Goal: Complete application form: Complete application form

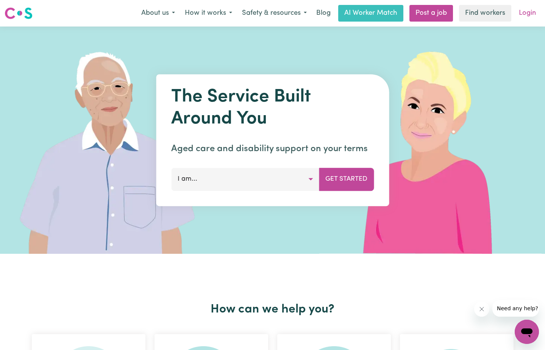
click at [524, 11] on link "Login" at bounding box center [527, 13] width 26 height 17
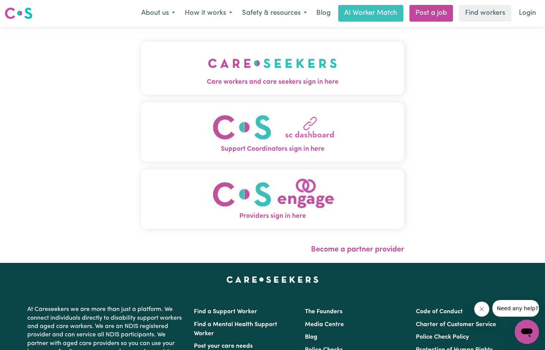
click at [285, 195] on img "Providers sign in here" at bounding box center [272, 194] width 129 height 34
click at [369, 248] on link "Become a partner provider" at bounding box center [357, 250] width 93 height 8
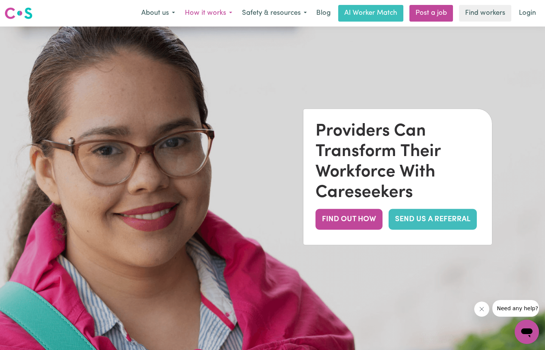
click at [201, 12] on button "How it works" at bounding box center [208, 13] width 57 height 16
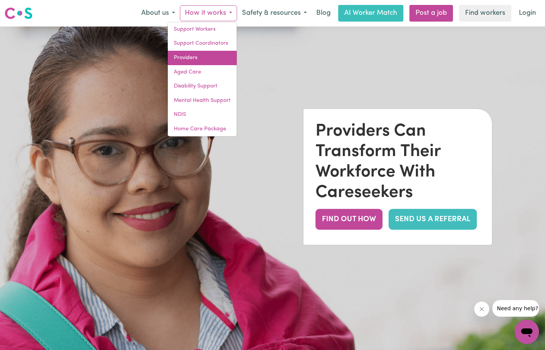
click at [200, 51] on link "Providers" at bounding box center [202, 58] width 69 height 14
click at [200, 54] on link "Providers" at bounding box center [202, 58] width 69 height 14
click at [195, 57] on link "Providers" at bounding box center [202, 58] width 69 height 14
click at [189, 57] on link "Providers" at bounding box center [202, 58] width 69 height 14
click at [535, 11] on link "Login" at bounding box center [527, 13] width 26 height 17
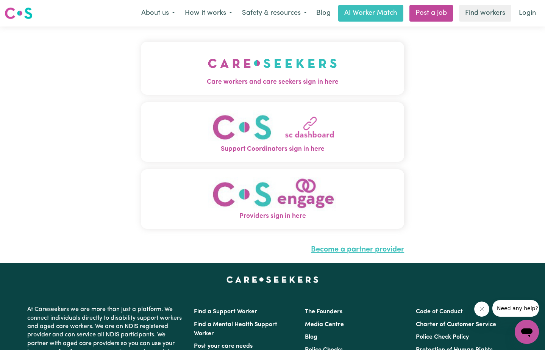
click at [351, 247] on link "Become a partner provider" at bounding box center [357, 250] width 93 height 8
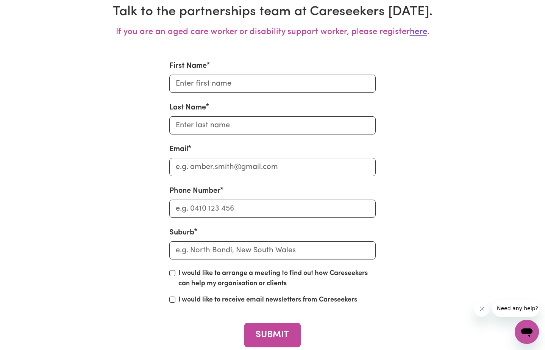
scroll to position [2969, 0]
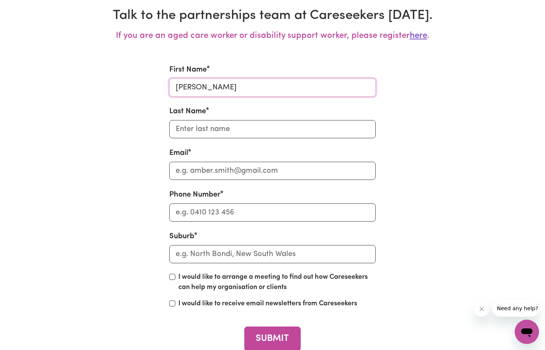
type input "[PERSON_NAME]"
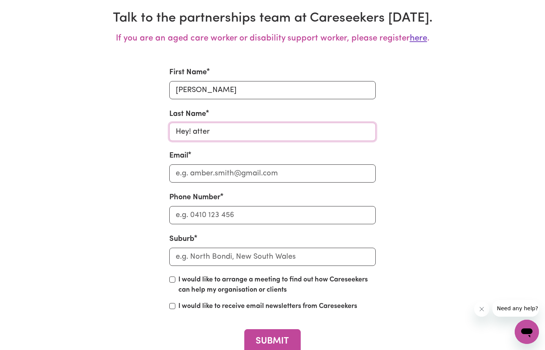
click at [214, 132] on input "Hey! atter" at bounding box center [272, 132] width 206 height 18
type input "hatter"
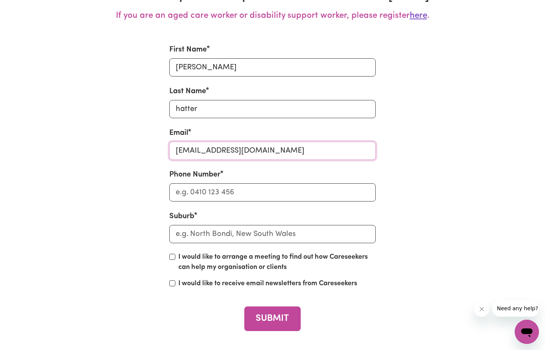
type input "[EMAIL_ADDRESS][DOMAIN_NAME]"
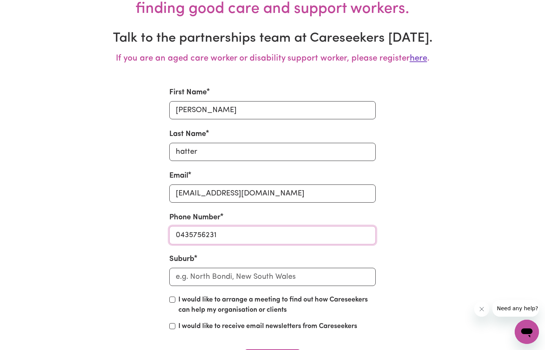
click at [228, 238] on input "0435756231" at bounding box center [272, 235] width 206 height 18
type input "0435752631"
click at [230, 281] on input "text" at bounding box center [272, 277] width 206 height 18
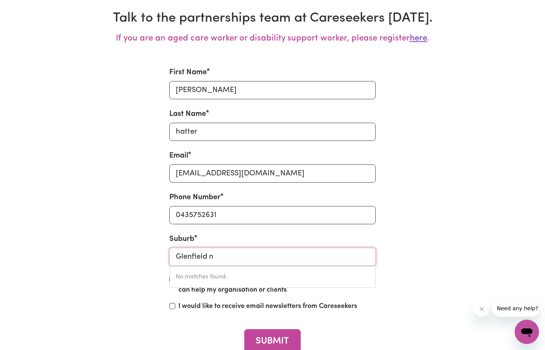
type input "Glenfield"
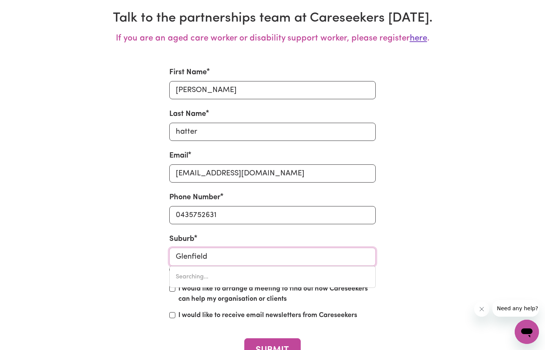
type input "[GEOGRAPHIC_DATA], [GEOGRAPHIC_DATA], 2650"
type input "Glenfiel"
type input "[GEOGRAPHIC_DATA], [GEOGRAPHIC_DATA], 2650"
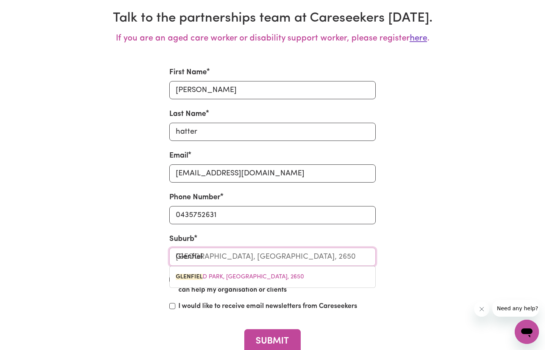
type input "Glenfie"
type input "[GEOGRAPHIC_DATA], [GEOGRAPHIC_DATA], 2650"
type input "Glenfi"
type input "[GEOGRAPHIC_DATA], [GEOGRAPHIC_DATA], 2650"
type input "Glenf"
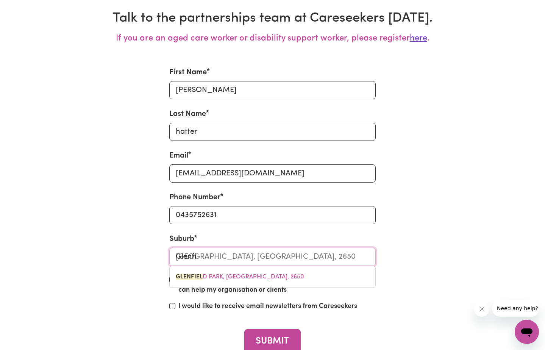
type input "[GEOGRAPHIC_DATA], [GEOGRAPHIC_DATA], 2650"
type input "[PERSON_NAME]"
type input "[GEOGRAPHIC_DATA], [GEOGRAPHIC_DATA], 2650"
type input "Gle"
type input "[GEOGRAPHIC_DATA], [GEOGRAPHIC_DATA], 2650"
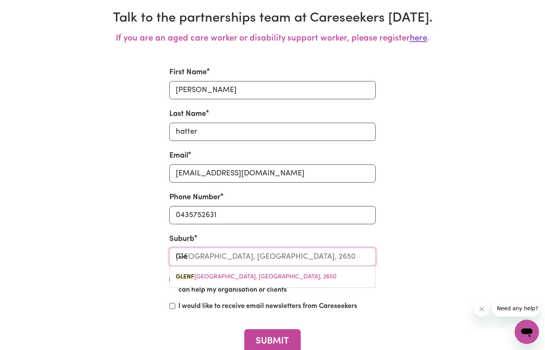
type input "Gl"
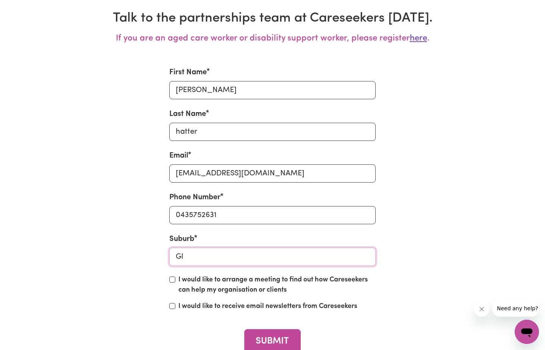
type input "G"
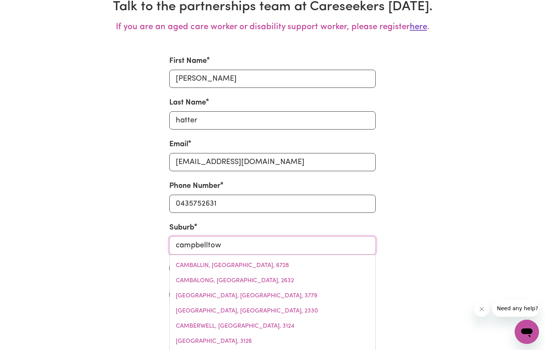
type input "campbelltown"
type input "[GEOGRAPHIC_DATA], [GEOGRAPHIC_DATA], 2560"
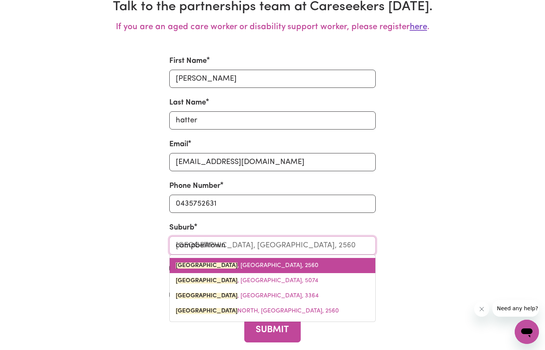
click at [256, 262] on span "[GEOGRAPHIC_DATA] , [GEOGRAPHIC_DATA], 2560" at bounding box center [247, 265] width 143 height 6
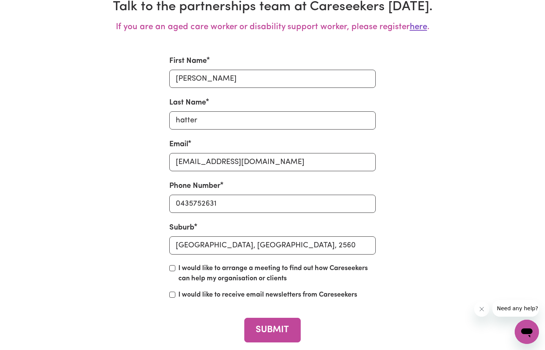
click at [173, 265] on input "I would like to arrange a meeting to find out how Careseekers can help my organ…" at bounding box center [172, 268] width 6 height 6
checkbox input "true"
click at [172, 292] on input "I would like to receive email newsletters from Careseekers" at bounding box center [172, 295] width 6 height 6
checkbox input "true"
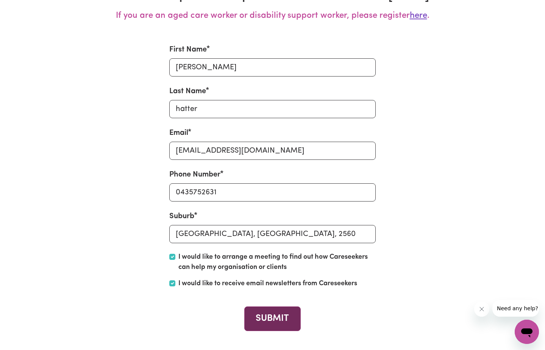
click at [279, 320] on button "SUBMIT" at bounding box center [272, 318] width 56 height 25
checkbox input "false"
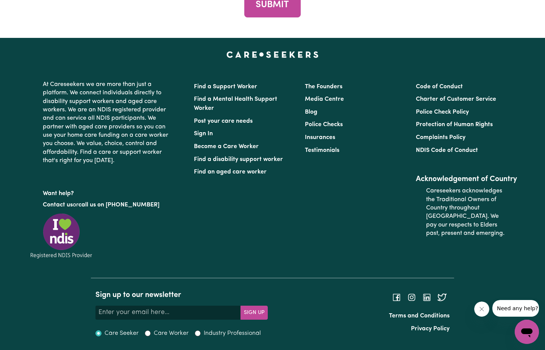
scroll to position [3301, 0]
